Goal: Information Seeking & Learning: Learn about a topic

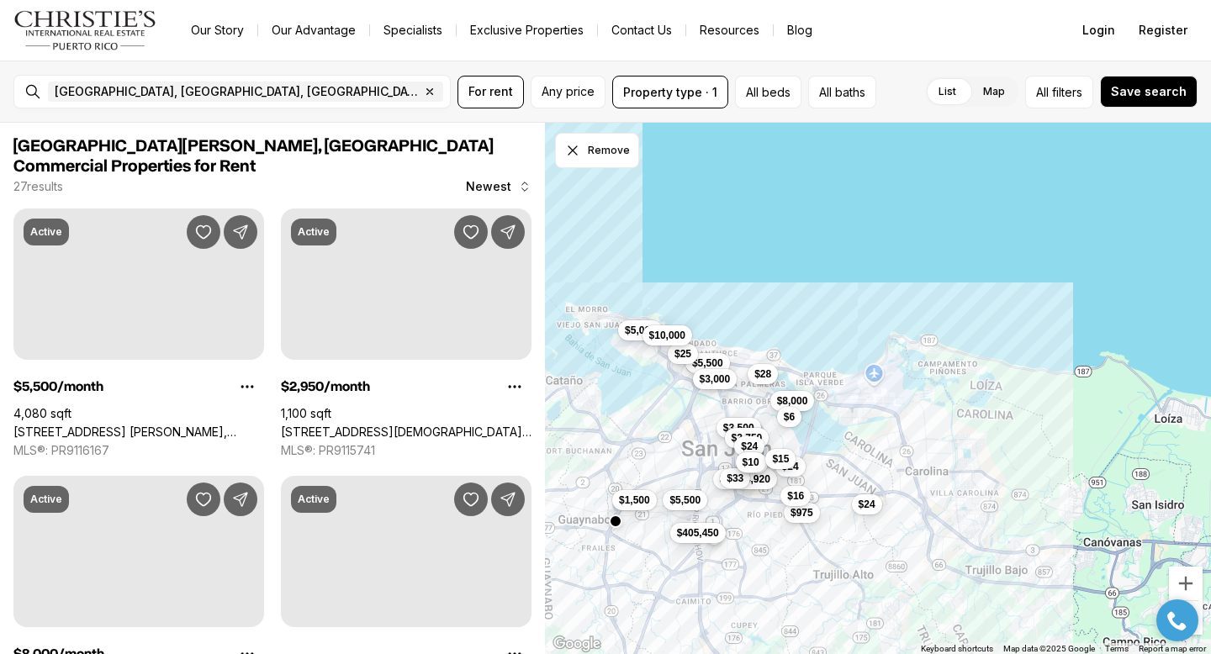
drag, startPoint x: 882, startPoint y: 295, endPoint x: 717, endPoint y: 400, distance: 196.3
click at [717, 400] on div "$5,500 $2,950 $8,000 $1,500 $975 $5,000 $5,500 $405,450 $3,000 $3,500 $2,750 $1…" at bounding box center [878, 389] width 666 height 532
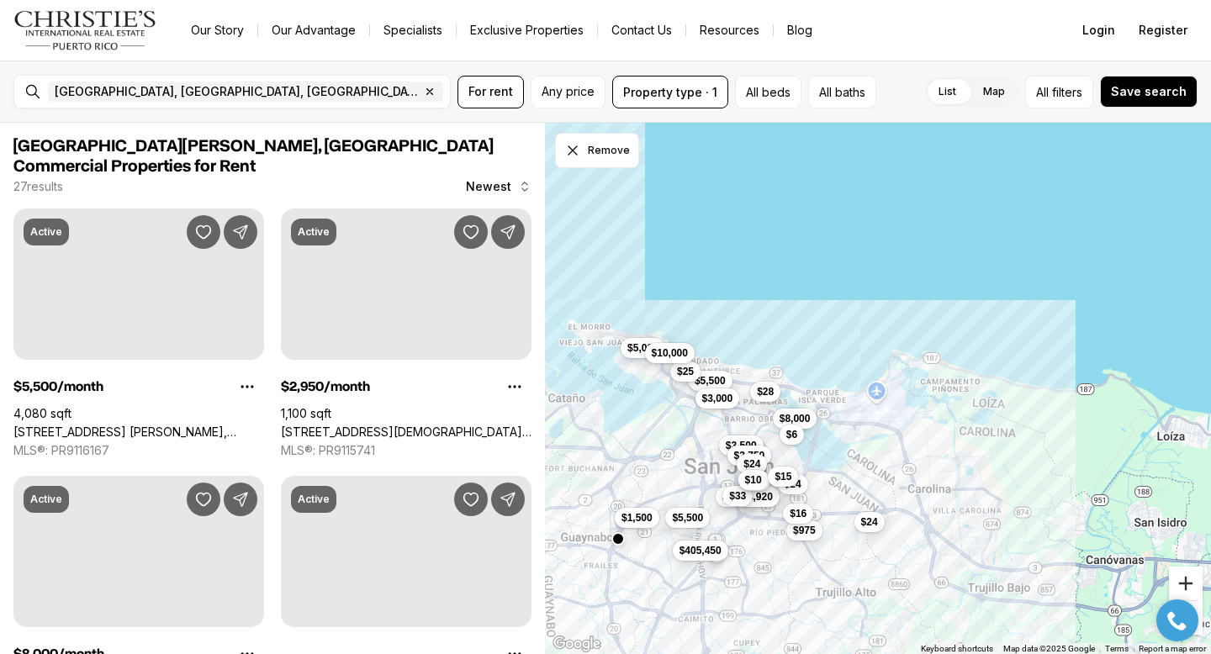
click at [1183, 581] on button "Zoom in" at bounding box center [1186, 584] width 34 height 34
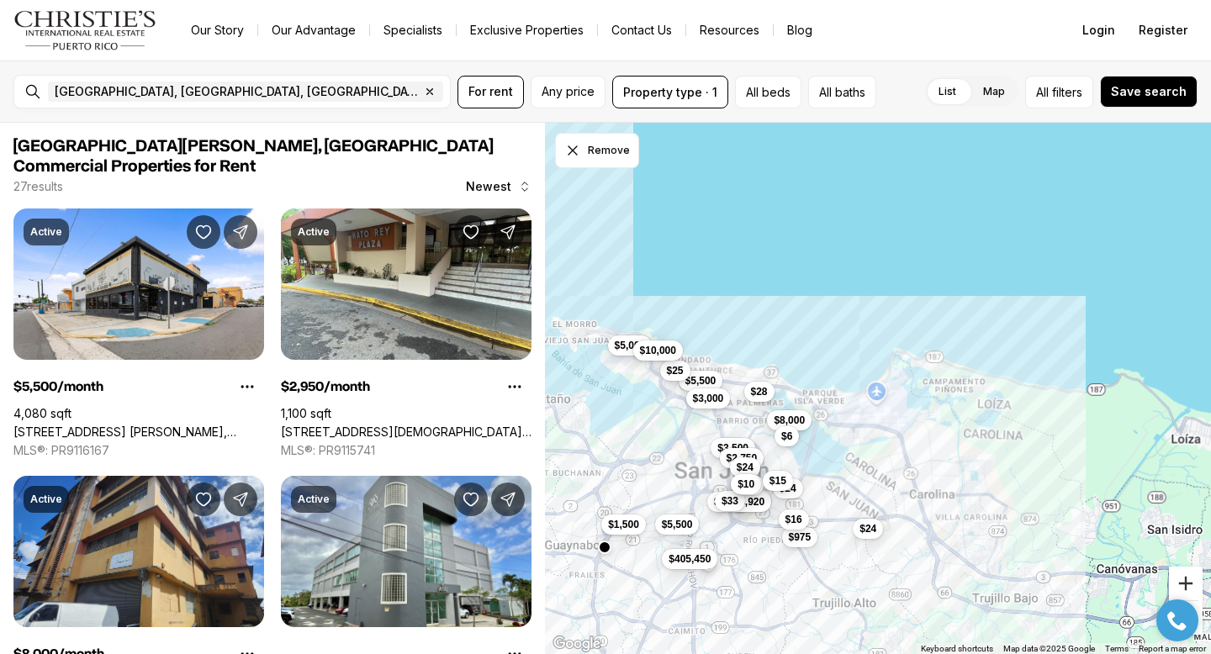
click at [1183, 581] on button "Zoom in" at bounding box center [1186, 584] width 34 height 34
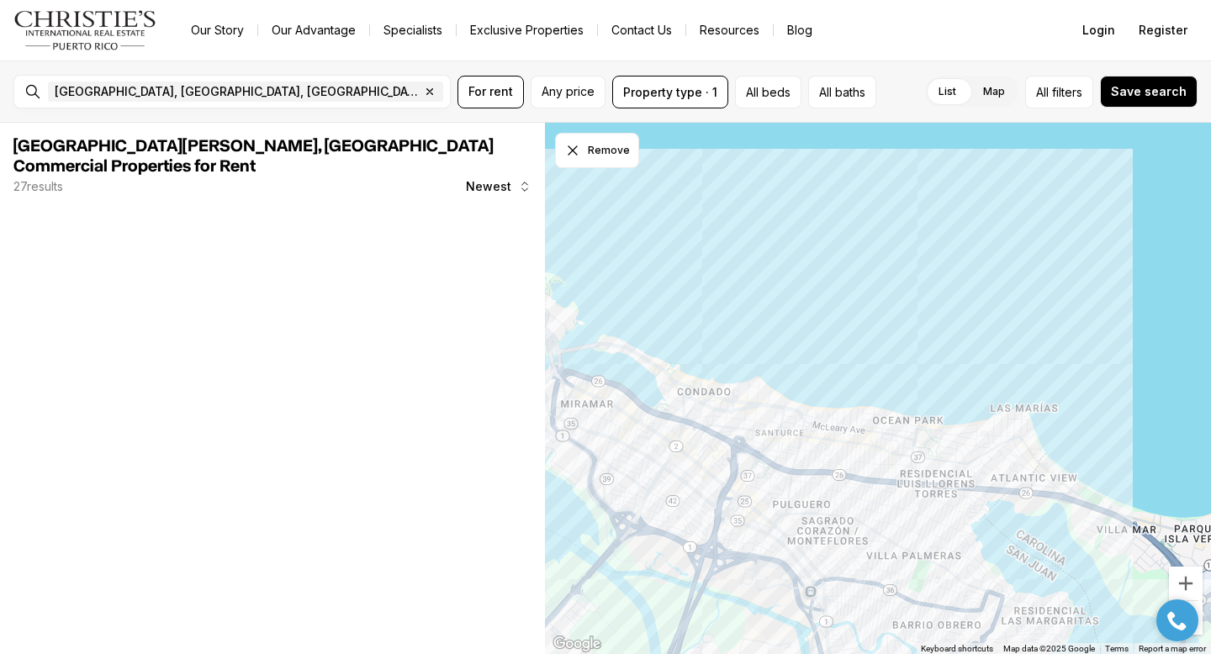
drag, startPoint x: 566, startPoint y: 421, endPoint x: 1121, endPoint y: 529, distance: 565.6
click at [1121, 534] on div at bounding box center [878, 389] width 666 height 532
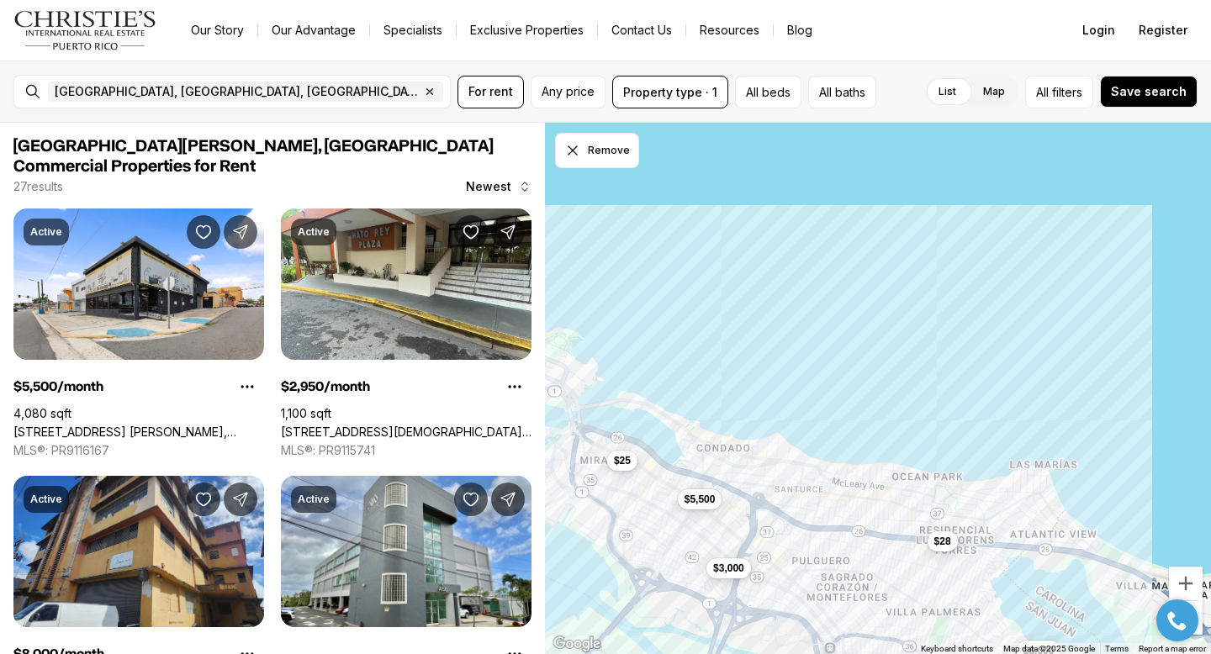
drag, startPoint x: 770, startPoint y: 475, endPoint x: 769, endPoint y: 532, distance: 56.4
click at [771, 533] on div "$8,000 $5,500 $3,000 $25 $28 $6" at bounding box center [878, 389] width 666 height 532
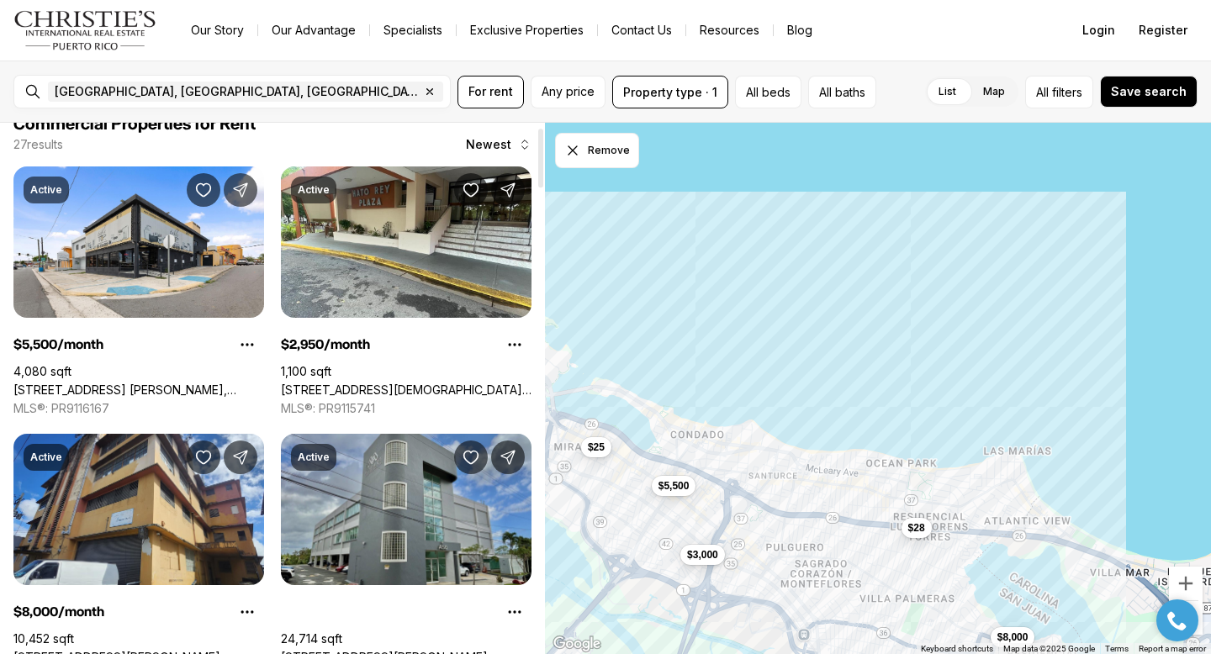
scroll to position [40, 0]
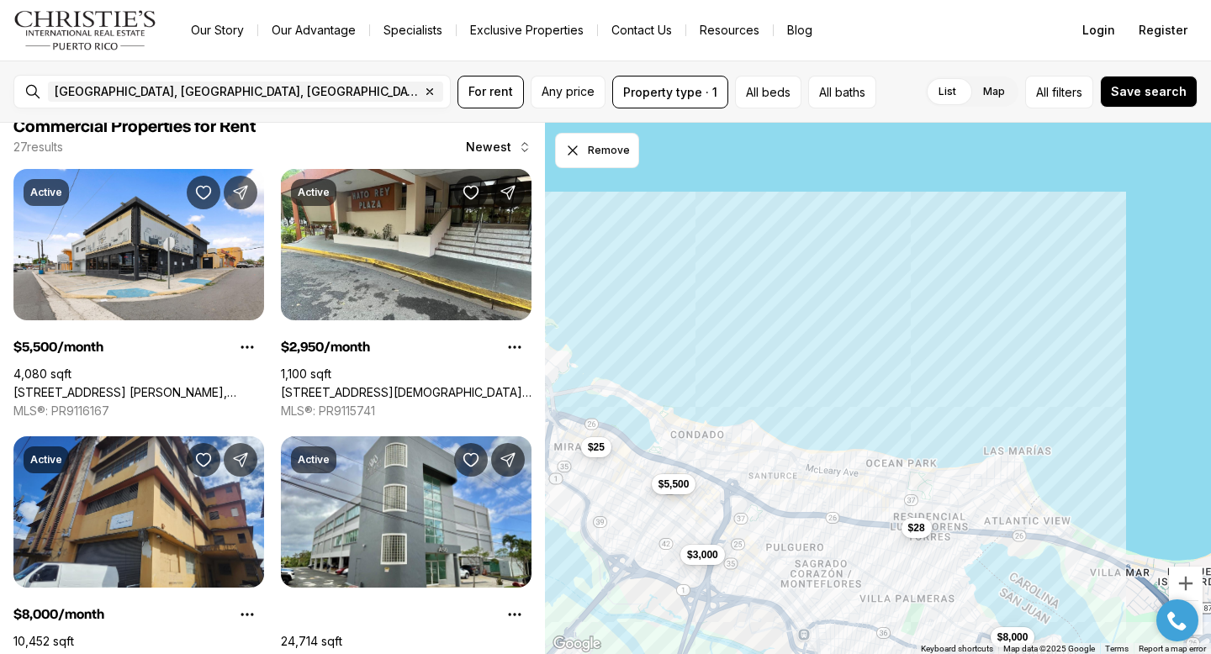
click at [664, 482] on span "$5,500" at bounding box center [674, 483] width 31 height 13
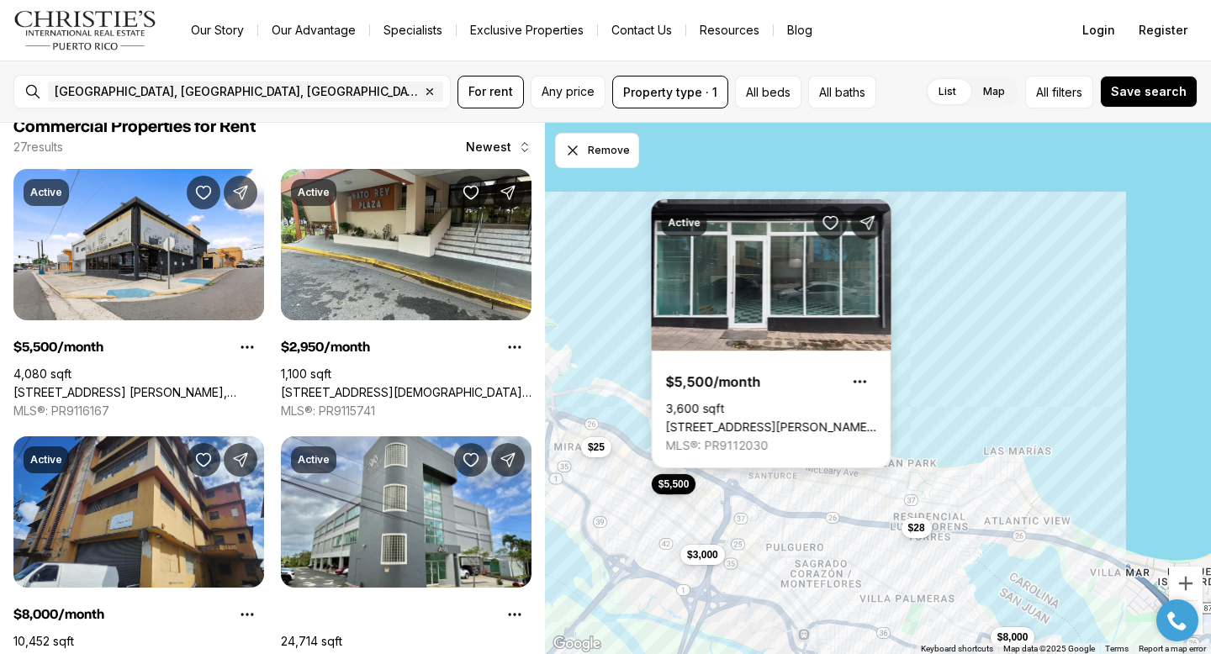
click at [731, 420] on link "[STREET_ADDRESS][PERSON_NAME][PERSON_NAME][PERSON_NAME]" at bounding box center [771, 427] width 211 height 15
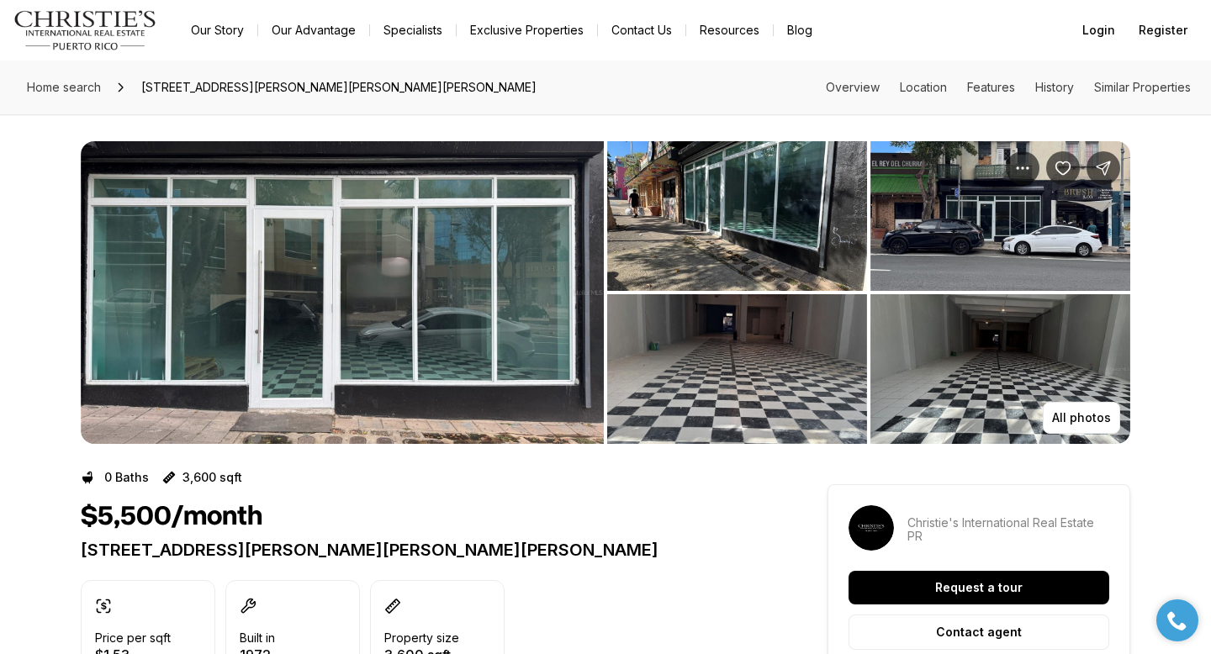
click at [747, 378] on img "View image gallery" at bounding box center [737, 369] width 260 height 150
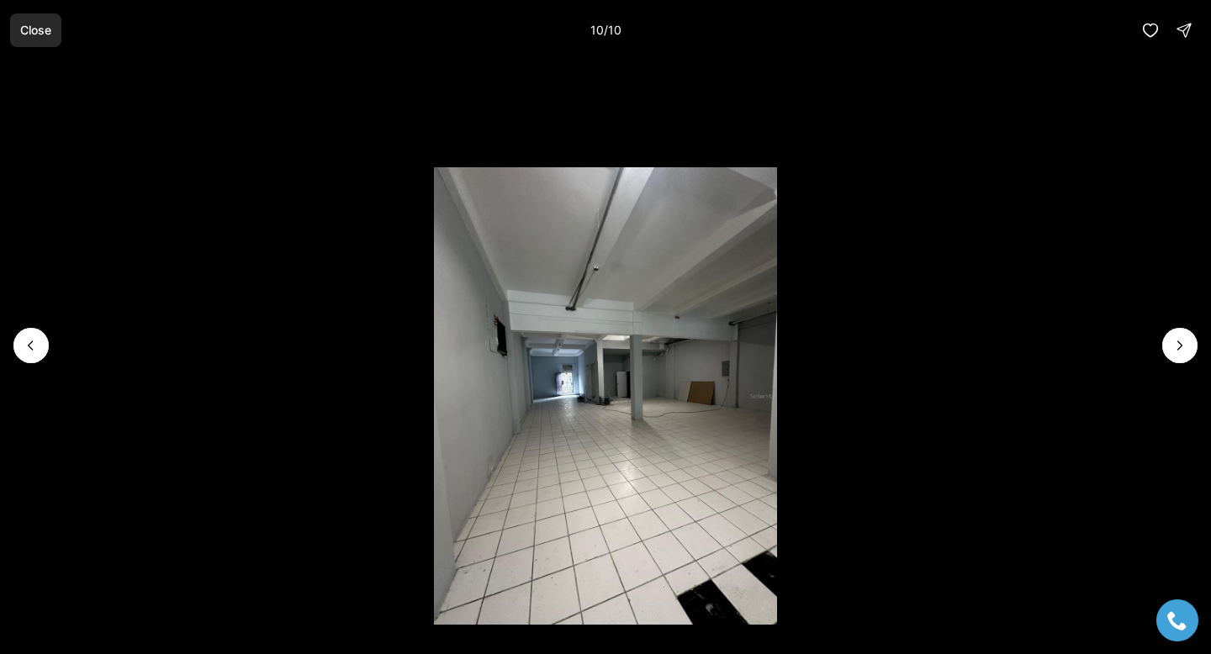
click at [33, 34] on p "Close" at bounding box center [35, 30] width 31 height 13
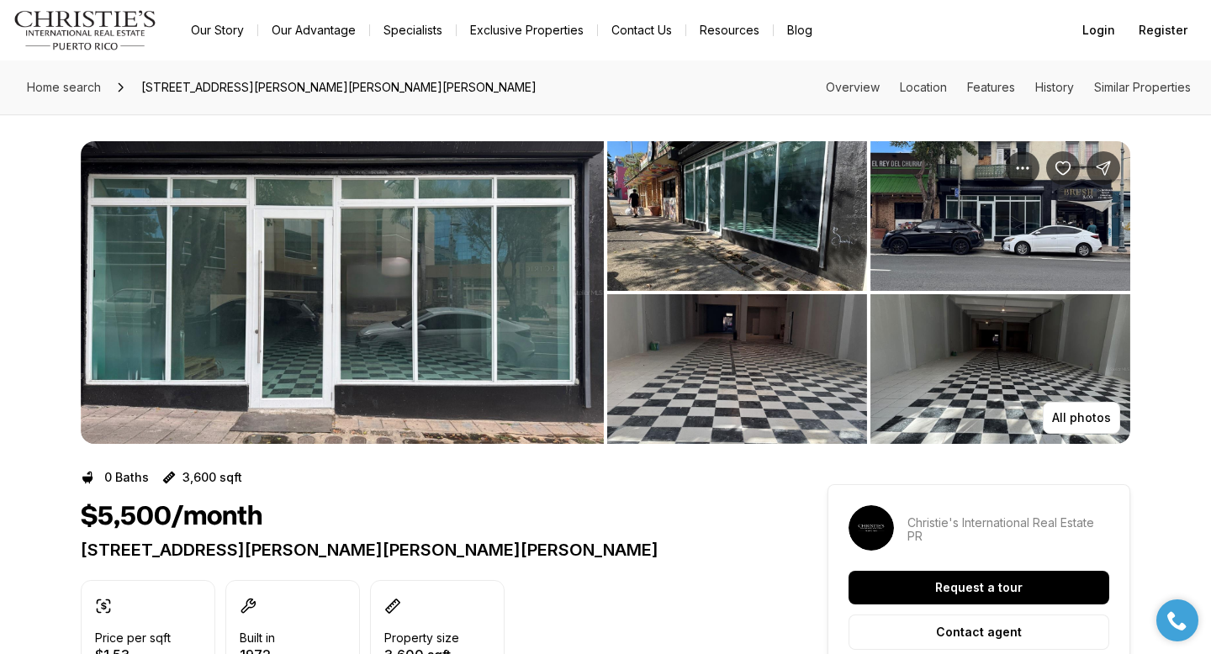
click at [944, 225] on img "View image gallery" at bounding box center [1001, 216] width 260 height 150
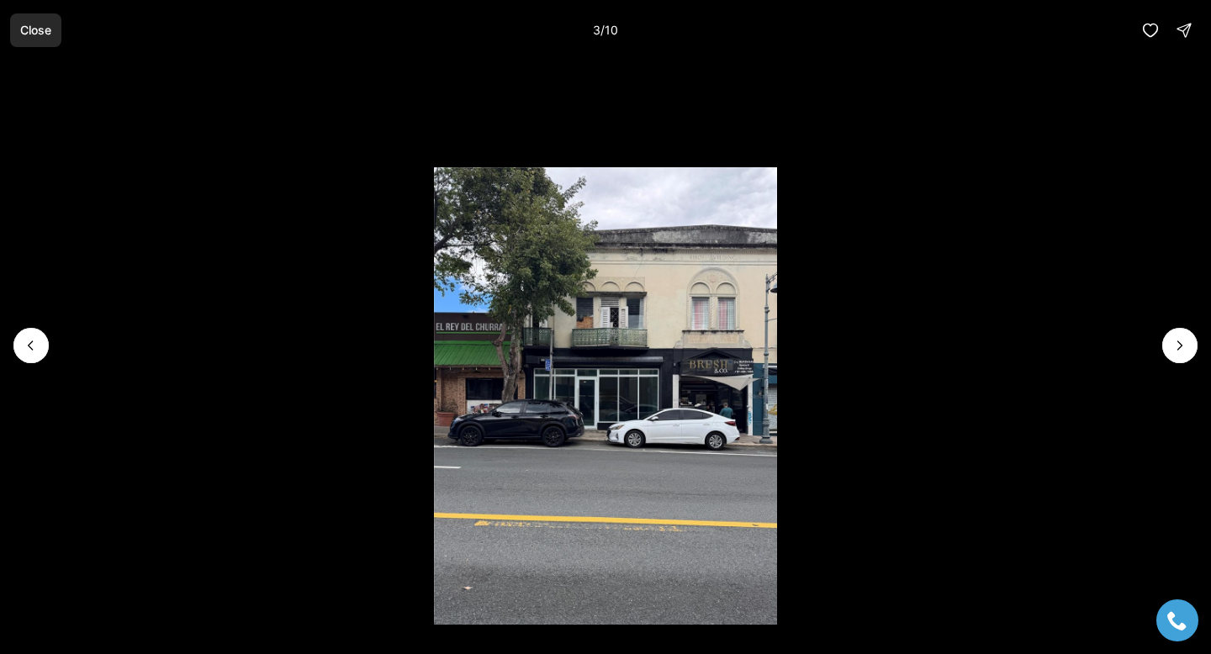
click at [27, 24] on p "Close" at bounding box center [35, 30] width 31 height 13
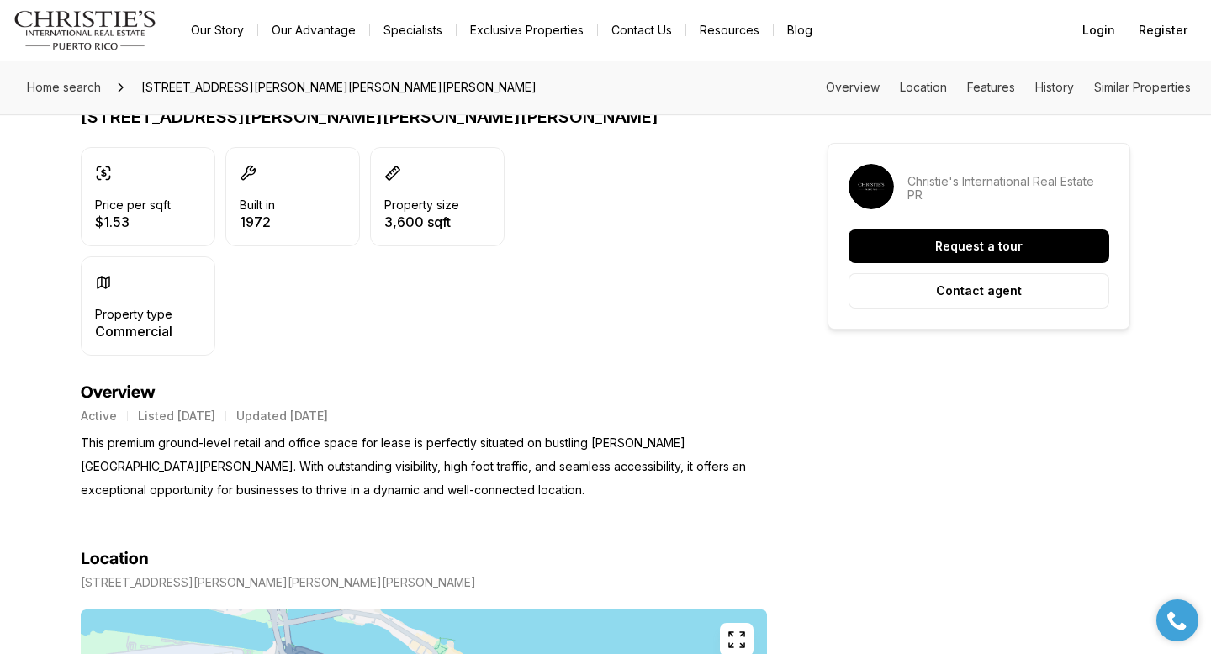
scroll to position [398, 0]
